Goal: Information Seeking & Learning: Learn about a topic

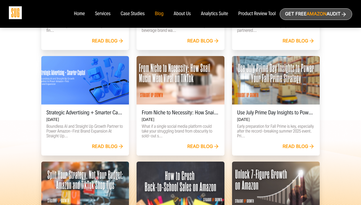
scroll to position [107, 0]
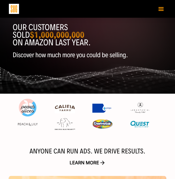
scroll to position [18, 0]
click at [162, 9] on button "Toggle navigation" at bounding box center [161, 8] width 10 height 9
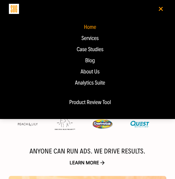
click at [92, 61] on div "Blog" at bounding box center [90, 60] width 152 height 6
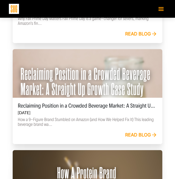
scroll to position [256, 0]
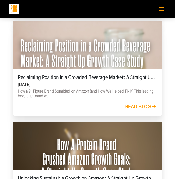
click at [131, 109] on div "Read blog" at bounding box center [141, 107] width 32 height 6
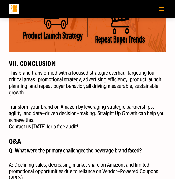
scroll to position [1199, 0]
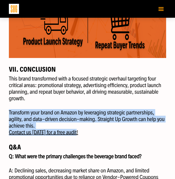
drag, startPoint x: 82, startPoint y: 130, endPoint x: 77, endPoint y: 123, distance: 8.7
click at [77, 123] on p "Transform your brand on Amazon by leveraging strategic partnerships, agility, a…" at bounding box center [87, 122] width 157 height 26
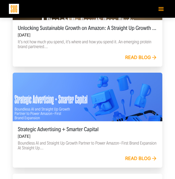
scroll to position [470, 0]
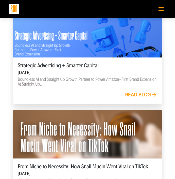
click at [136, 96] on div "Read blog" at bounding box center [141, 95] width 32 height 6
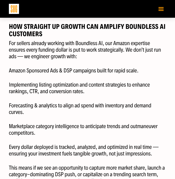
scroll to position [453, 0]
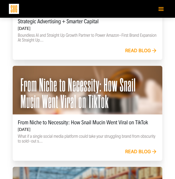
scroll to position [570, 0]
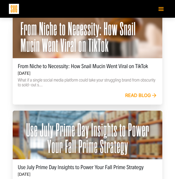
click at [137, 93] on div "Read blog" at bounding box center [141, 96] width 32 height 6
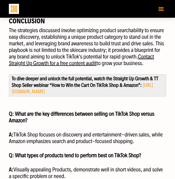
scroll to position [670, 0]
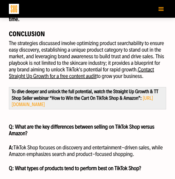
drag, startPoint x: 137, startPoint y: 69, endPoint x: 148, endPoint y: 78, distance: 13.8
click at [148, 78] on p "The strategies discussed involve optimizing product searchability to ensure eas…" at bounding box center [87, 59] width 157 height 39
copy p "Contact Straight Up Growth for a free content audit to grow your business."
click at [78, 64] on p "The strategies discussed involve optimizing product searchability to ensure eas…" at bounding box center [87, 59] width 157 height 39
